Goal: Navigation & Orientation: Understand site structure

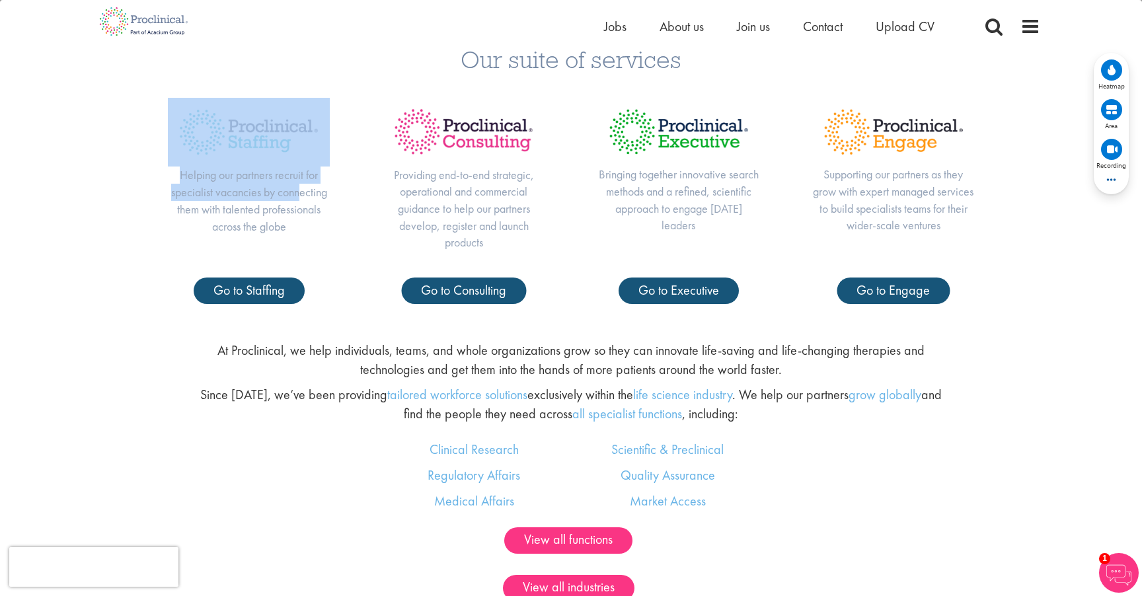
drag, startPoint x: 303, startPoint y: 187, endPoint x: 252, endPoint y: 116, distance: 87.1
click at [235, 113] on div "Helping our partners recruit for specialist vacancies by connecting them with t…" at bounding box center [248, 188] width 215 height 180
click at [252, 116] on img at bounding box center [249, 132] width 162 height 69
click at [252, 78] on div "Our suite of services Helping our partners recruit for specialist vacancies by …" at bounding box center [571, 168] width 1142 height 323
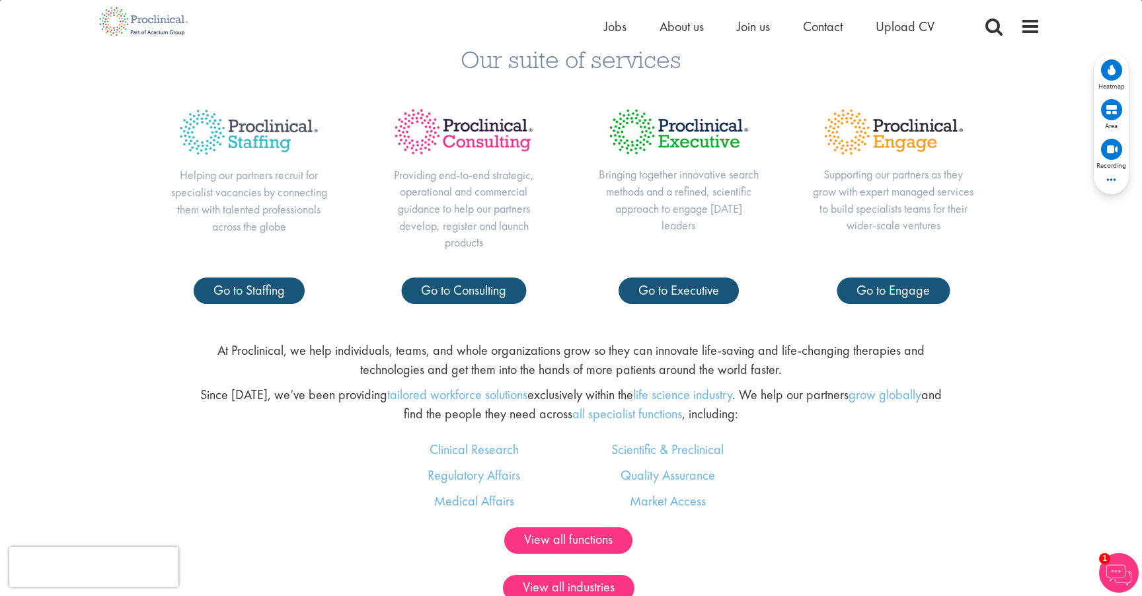
drag, startPoint x: 464, startPoint y: 58, endPoint x: 742, endPoint y: 58, distance: 278.2
click at [743, 58] on h3 "Our suite of services" at bounding box center [571, 59] width 1122 height 24
click at [742, 58] on h3 "Our suite of services" at bounding box center [571, 59] width 1122 height 24
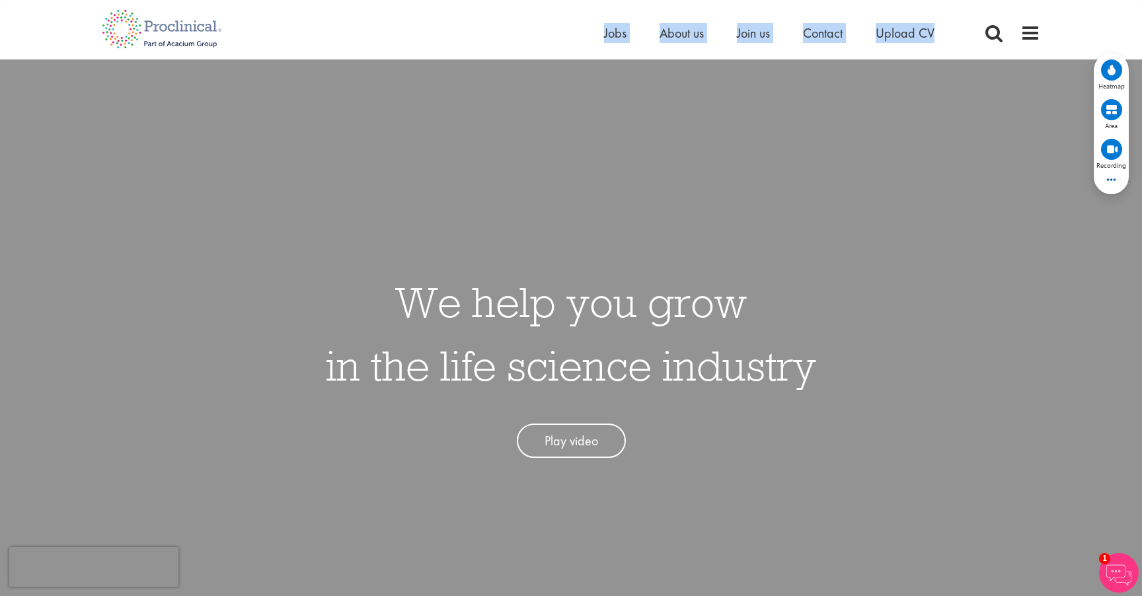
drag, startPoint x: 570, startPoint y: 38, endPoint x: 940, endPoint y: 38, distance: 370.0
click at [940, 38] on div "Home Jobs About us Join us Contact Upload CV" at bounding box center [566, 25] width 948 height 50
click at [940, 38] on ul "Home Jobs About us Join us Contact Upload CV" at bounding box center [785, 33] width 363 height 20
click at [1030, 36] on span at bounding box center [1030, 33] width 20 height 20
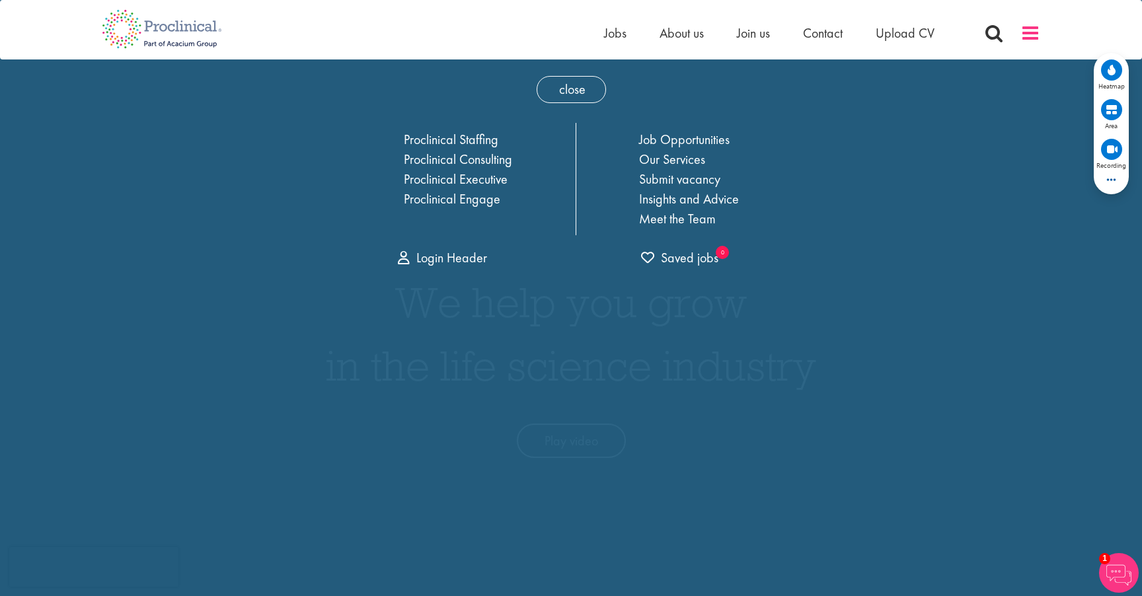
click at [1030, 36] on span at bounding box center [1030, 33] width 20 height 20
click at [574, 93] on span "close" at bounding box center [571, 89] width 69 height 27
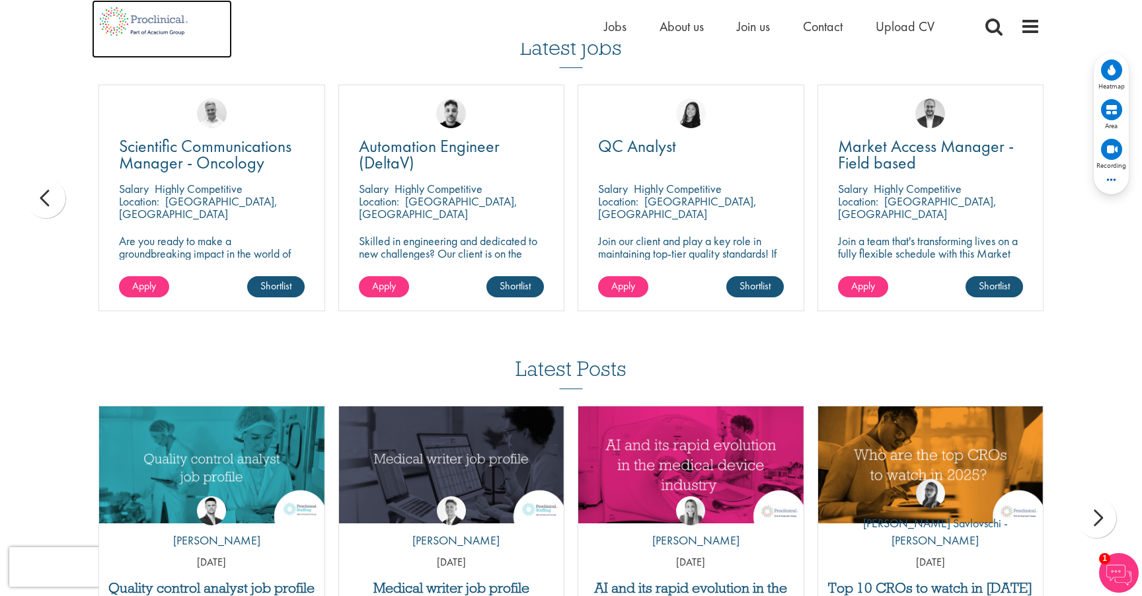
click at [144, 36] on img at bounding box center [144, 21] width 104 height 43
